Goal: Navigation & Orientation: Find specific page/section

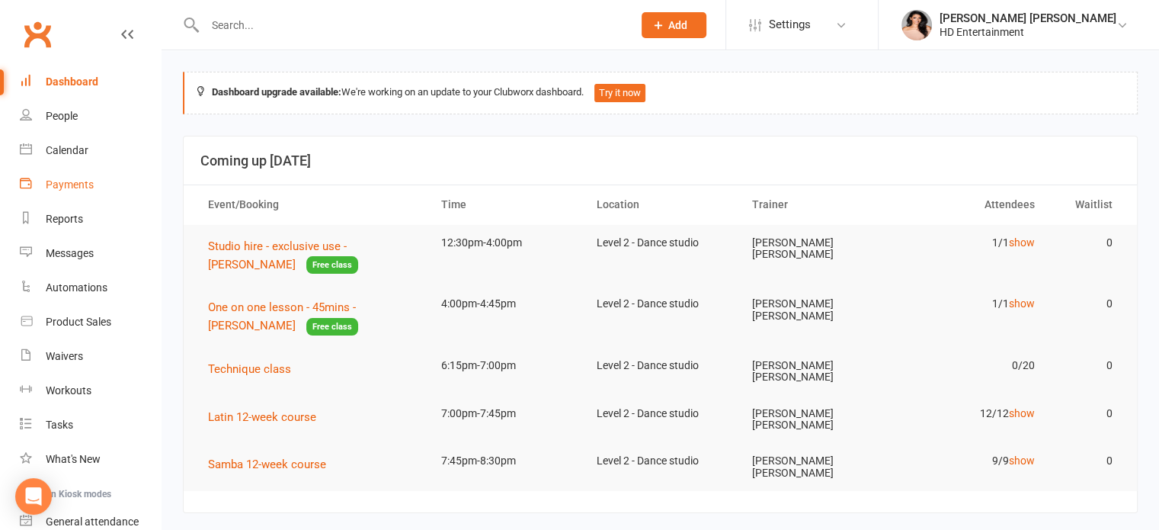
click at [55, 181] on div "Payments" at bounding box center [70, 184] width 48 height 12
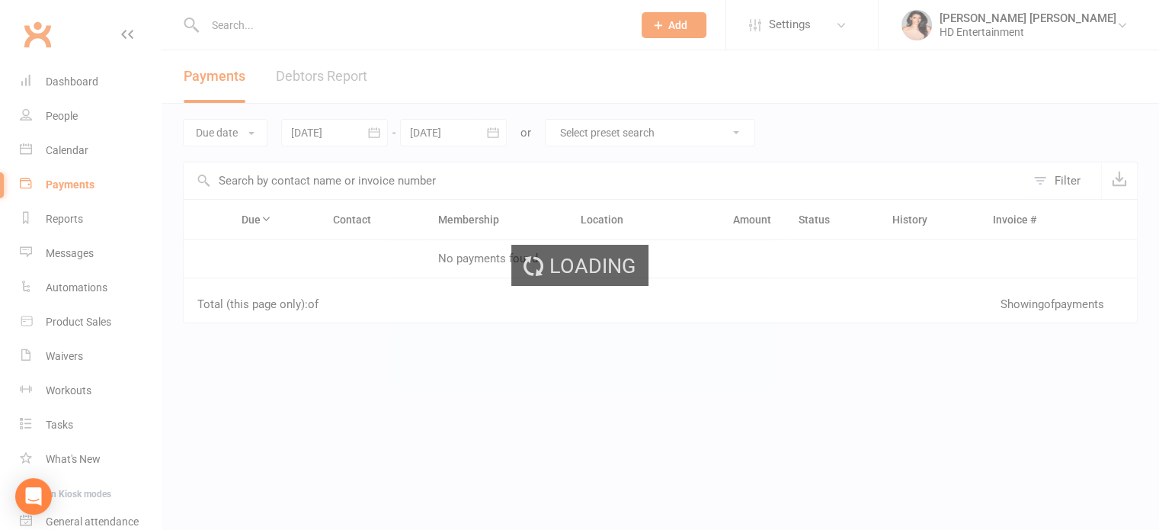
click at [71, 146] on div "Loading" at bounding box center [579, 265] width 1159 height 530
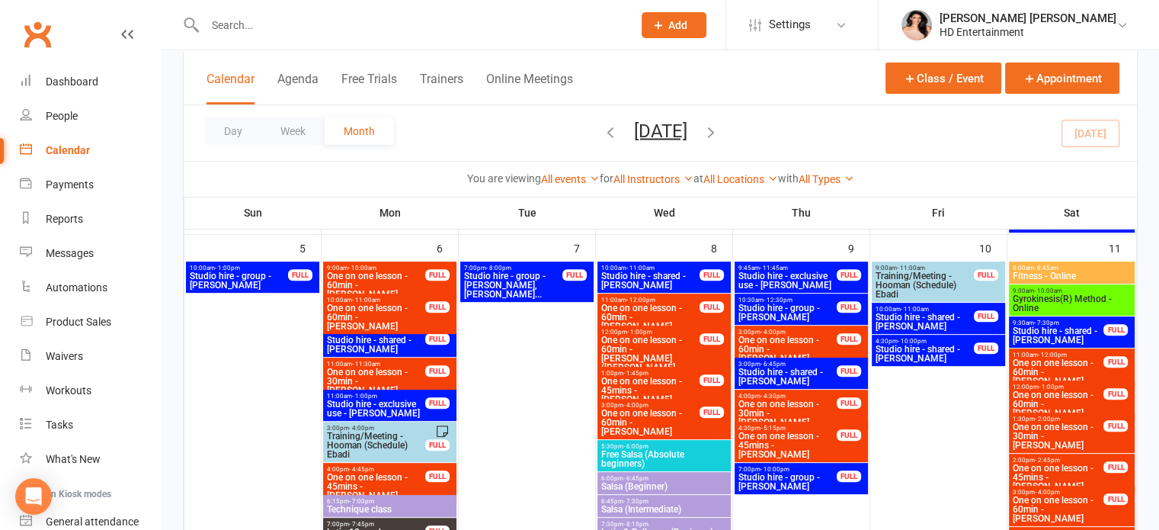
scroll to position [488, 0]
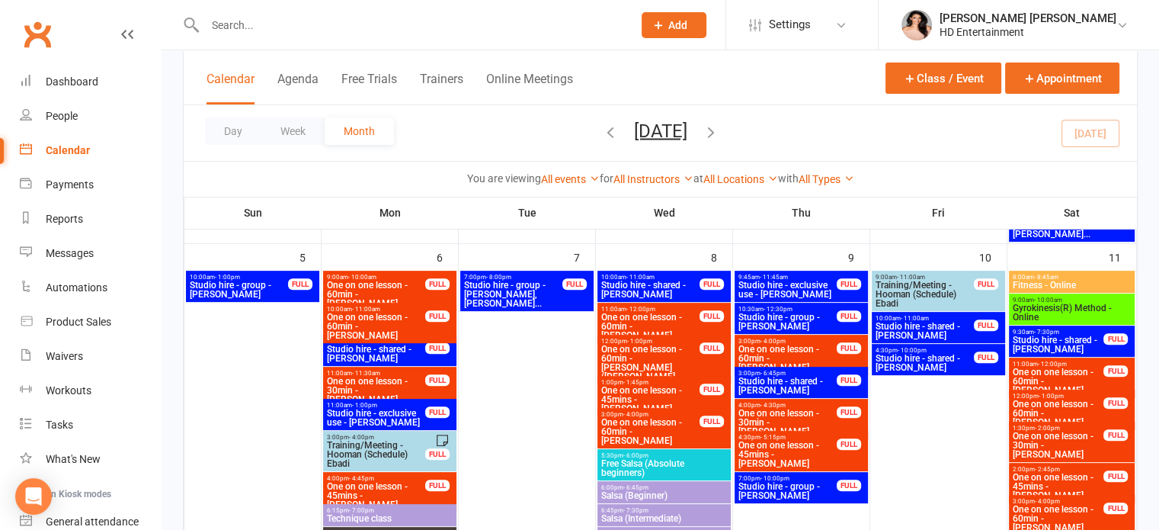
click at [1055, 277] on span "- 8:45am" at bounding box center [1046, 277] width 24 height 7
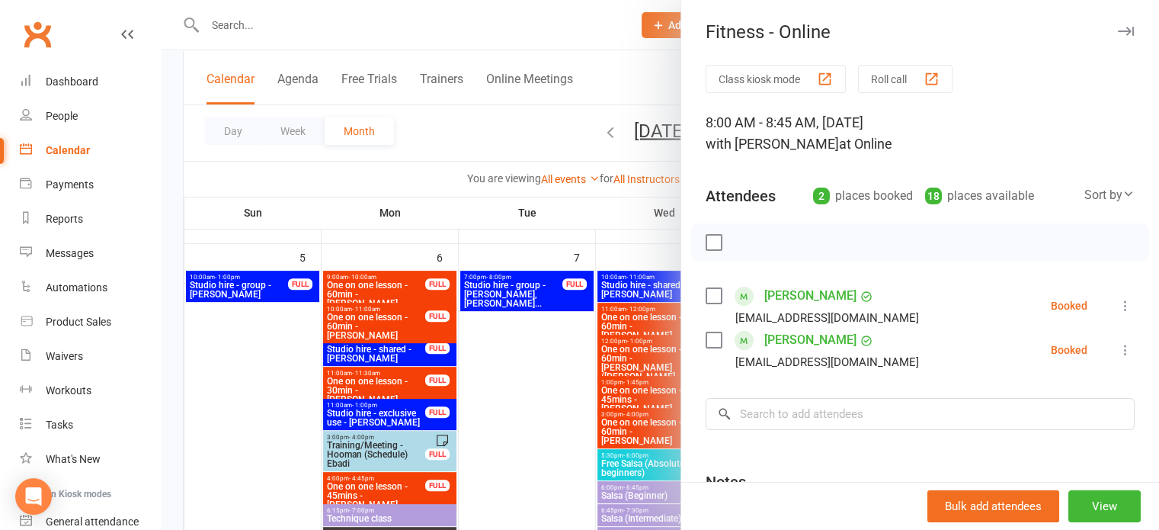
click at [1118, 30] on icon "button" at bounding box center [1126, 31] width 16 height 9
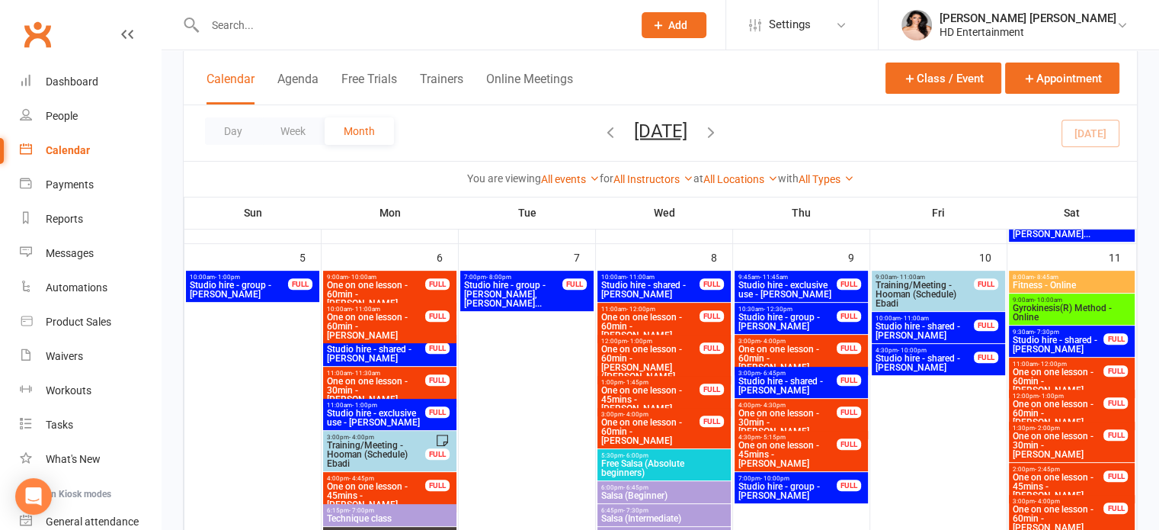
click at [1075, 308] on span "Gyrokinesis(R) Method - Online" at bounding box center [1072, 312] width 120 height 18
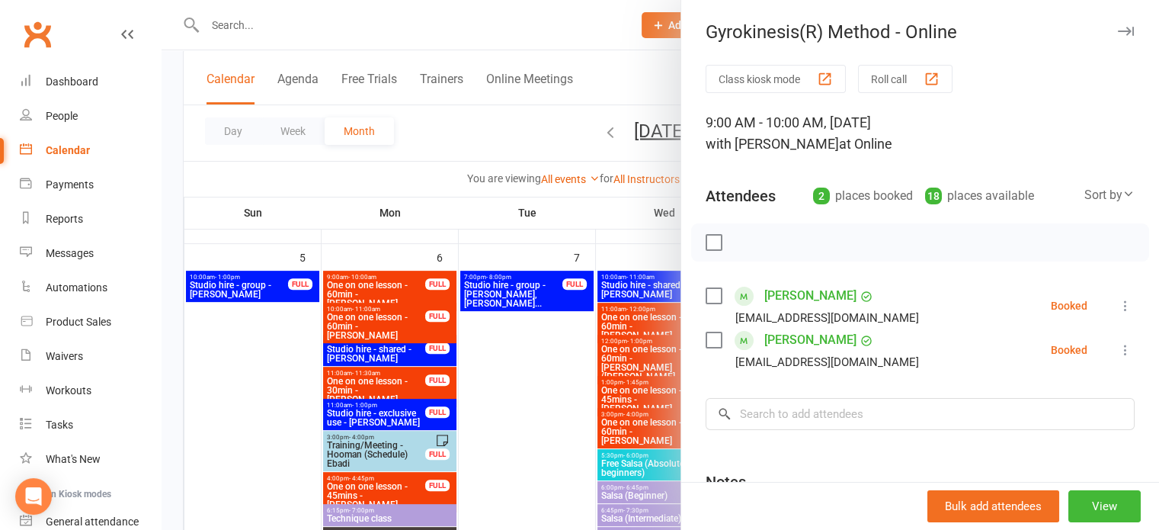
click at [1118, 27] on icon "button" at bounding box center [1126, 31] width 16 height 9
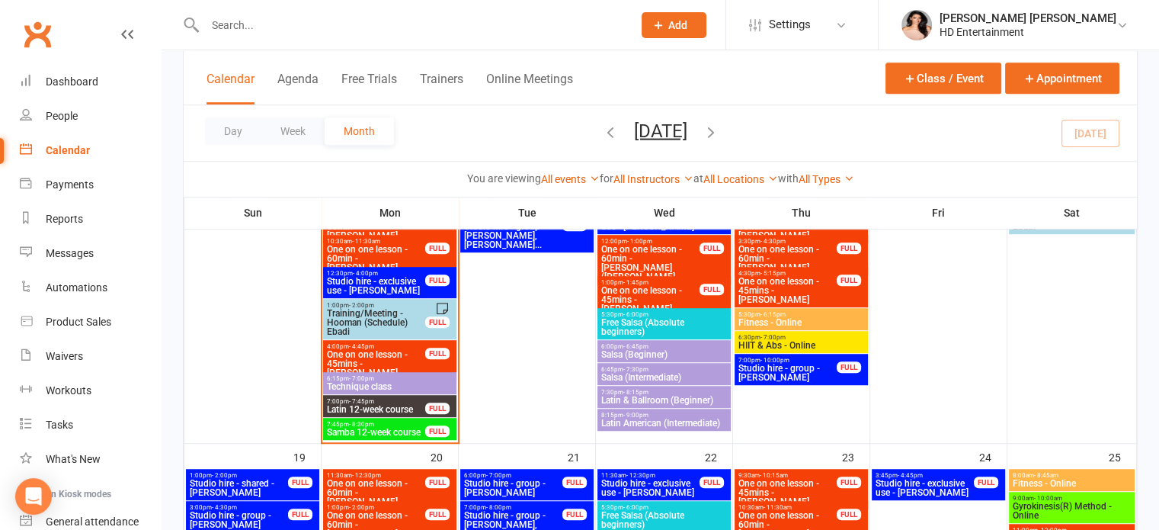
scroll to position [869, 0]
